Goal: Task Accomplishment & Management: Use online tool/utility

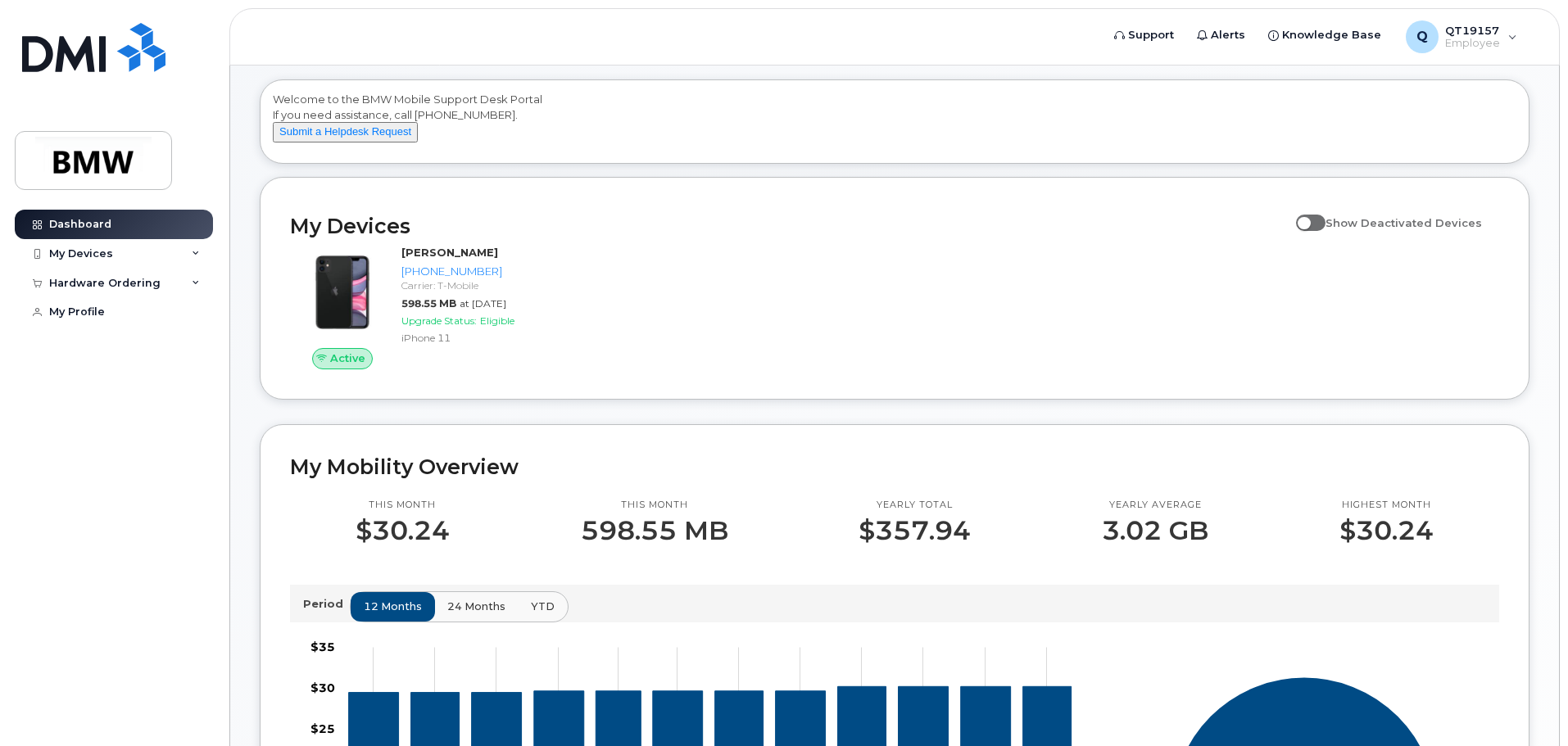
scroll to position [163, 0]
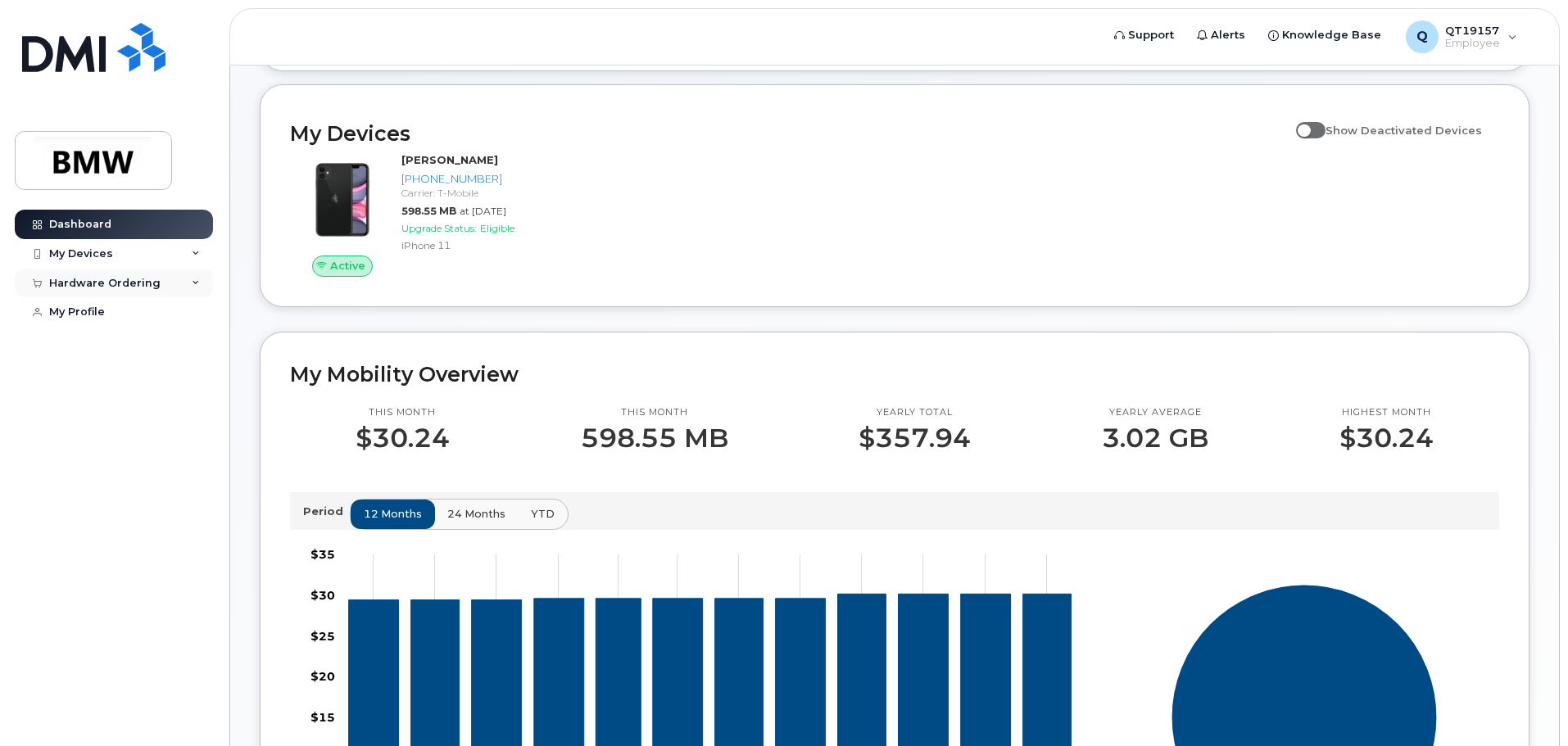
click at [192, 285] on icon at bounding box center [195, 284] width 9 height 9
click at [193, 256] on icon at bounding box center [195, 254] width 9 height 9
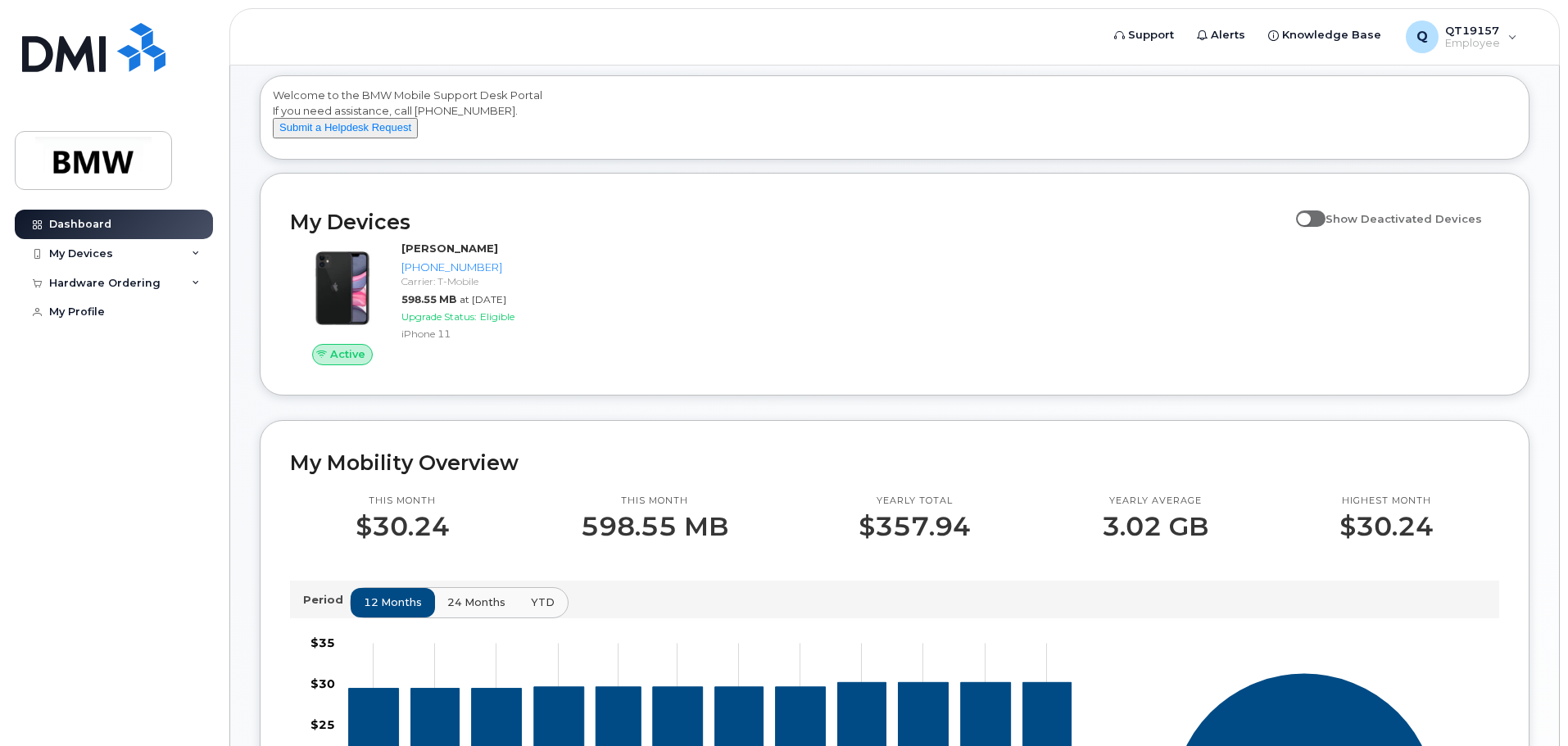
scroll to position [0, 0]
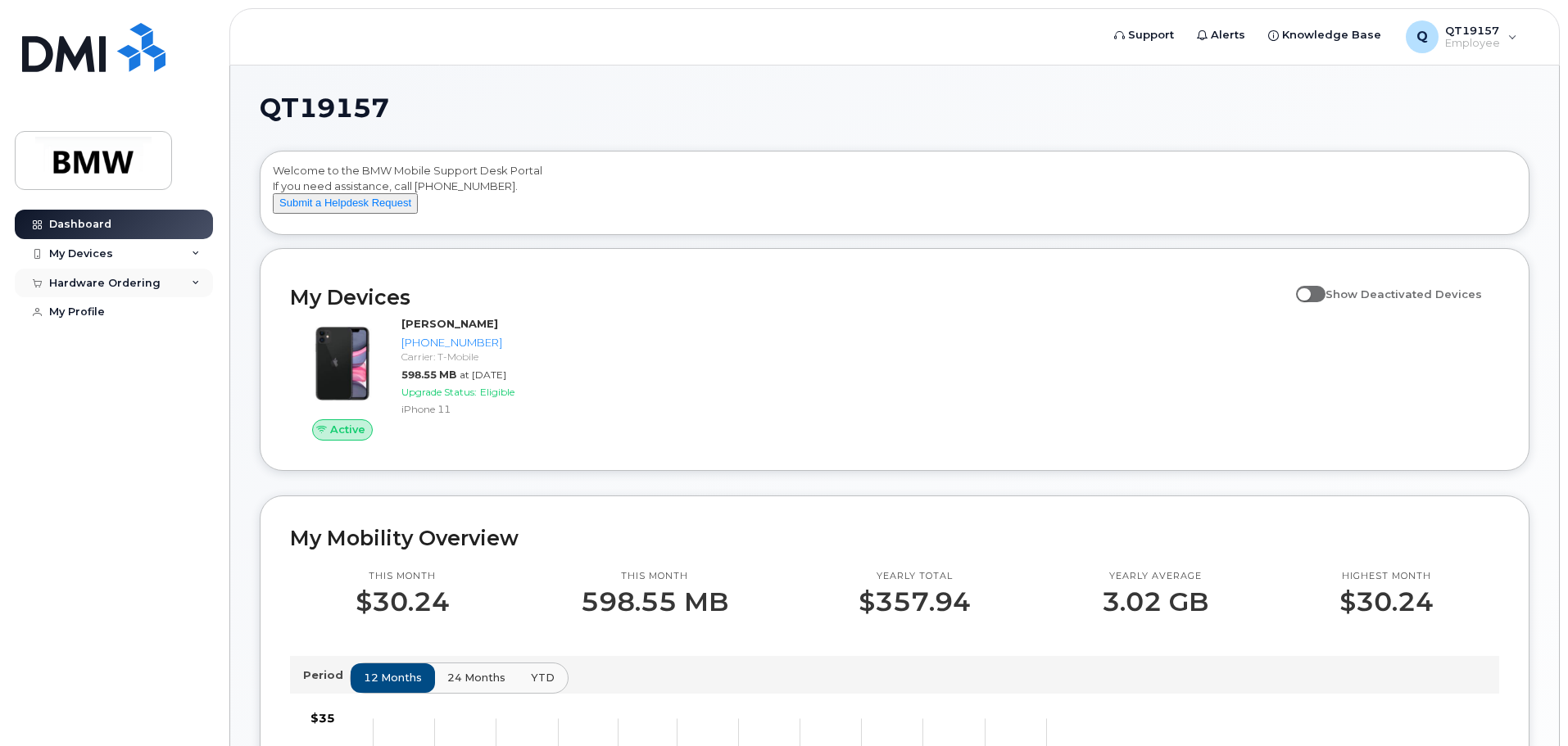
click at [197, 283] on icon at bounding box center [195, 284] width 9 height 9
click at [82, 309] on div "New Order" at bounding box center [87, 312] width 62 height 14
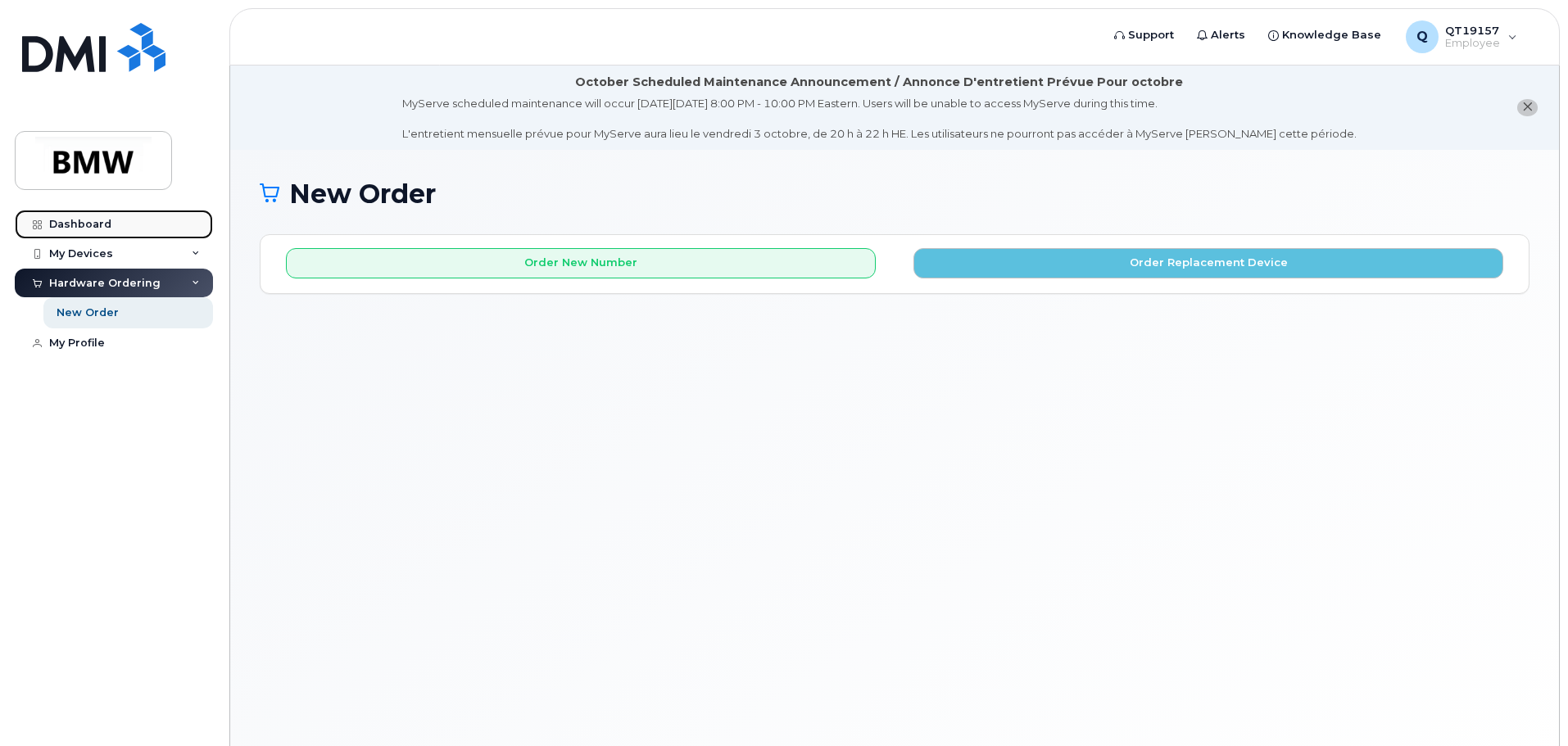
click at [68, 222] on div "Dashboard" at bounding box center [80, 225] width 62 height 13
